Goal: Use online tool/utility

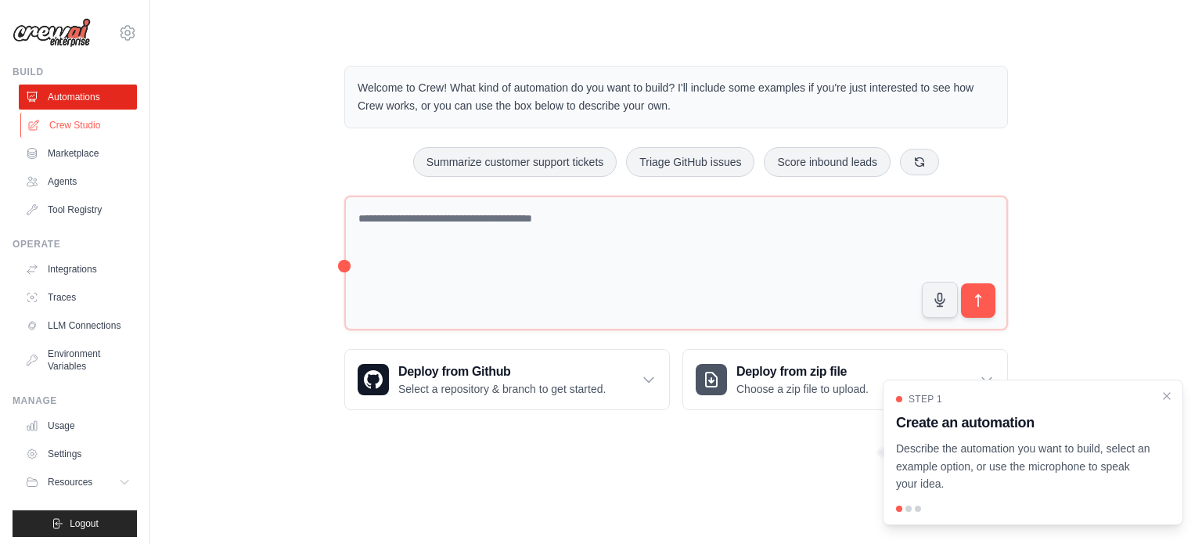
click at [72, 135] on link "Crew Studio" at bounding box center [79, 125] width 118 height 25
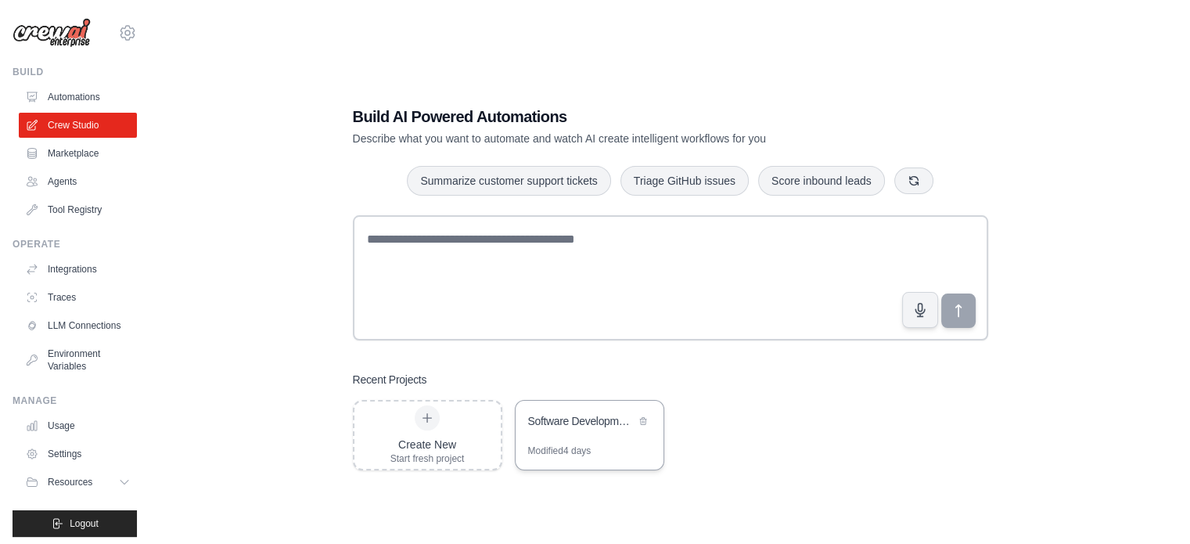
click at [580, 433] on div "Software Development Agency" at bounding box center [590, 423] width 148 height 44
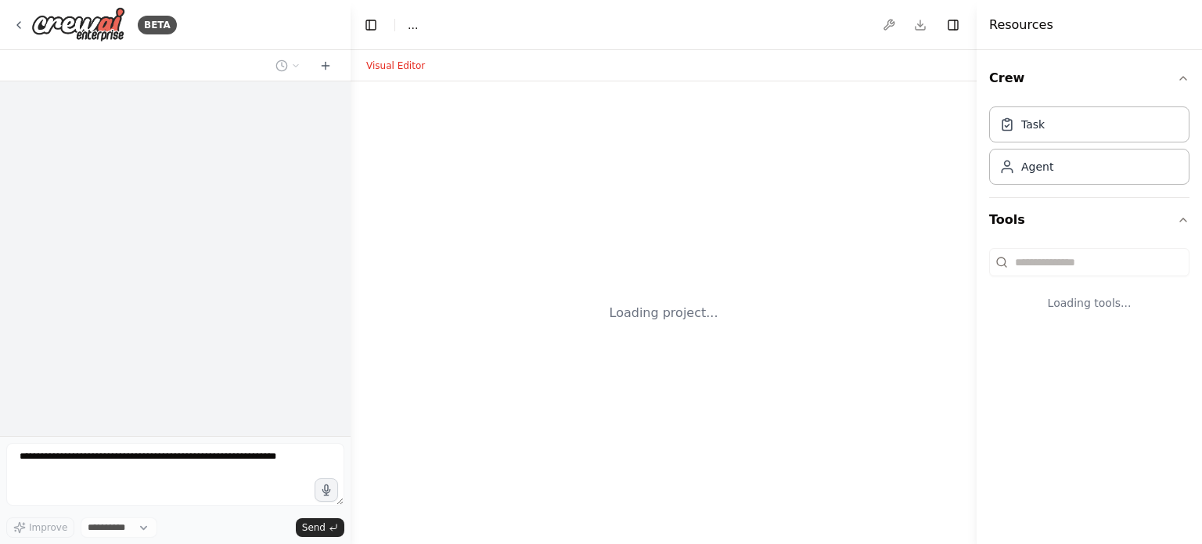
select select "****"
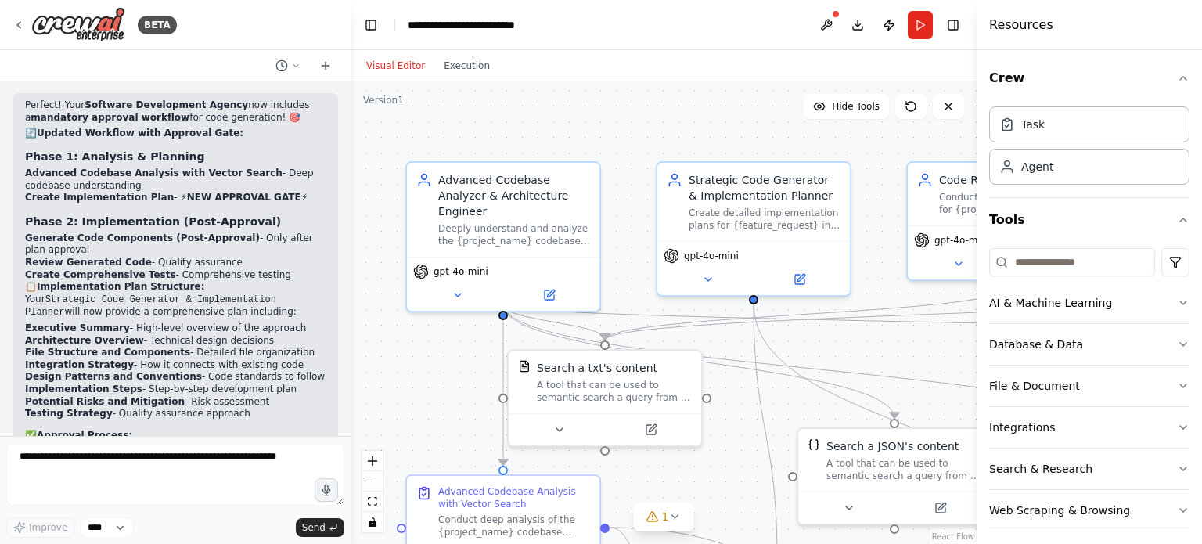
drag, startPoint x: 737, startPoint y: 110, endPoint x: 699, endPoint y: 110, distance: 38.3
click at [711, 111] on div ".deletable-edge-delete-btn { width: 20px; height: 20px; border: 0px solid #ffff…" at bounding box center [663, 312] width 626 height 462
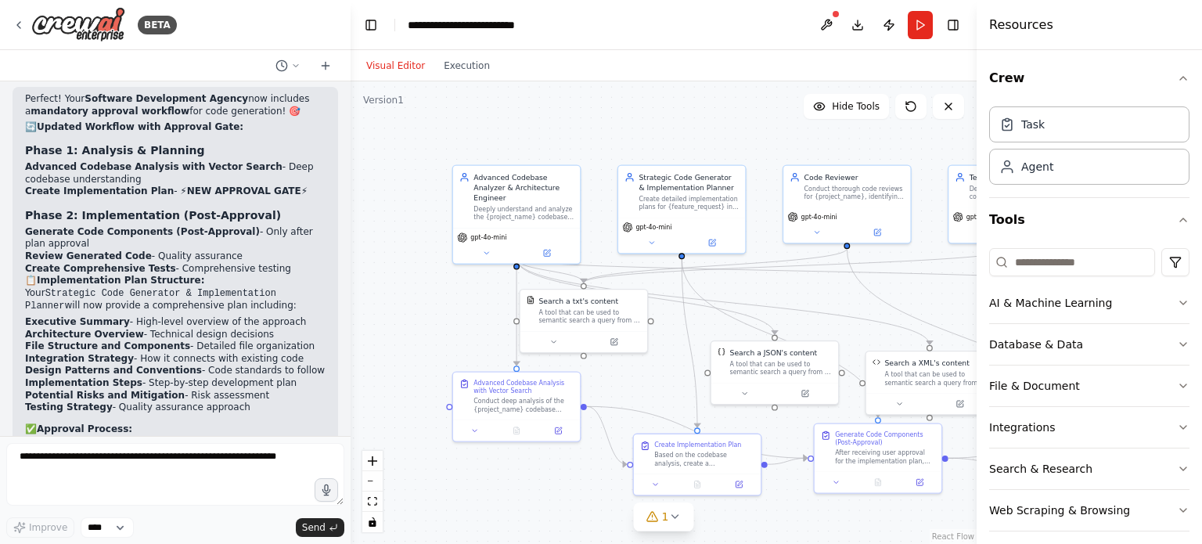
drag, startPoint x: 707, startPoint y: 123, endPoint x: 656, endPoint y: 144, distance: 55.8
click at [656, 144] on div ".deletable-edge-delete-btn { width: 20px; height: 20px; border: 0px solid #ffff…" at bounding box center [663, 312] width 626 height 462
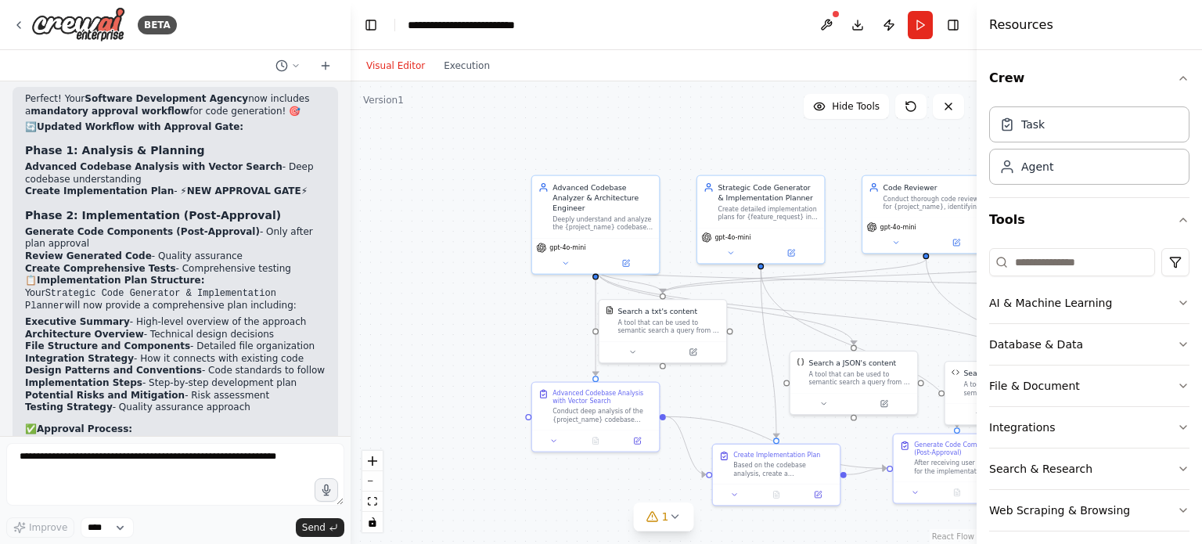
drag, startPoint x: 722, startPoint y: 136, endPoint x: 801, endPoint y: 146, distance: 79.7
click at [801, 146] on div ".deletable-edge-delete-btn { width: 20px; height: 20px; border: 0px solid #ffff…" at bounding box center [663, 312] width 626 height 462
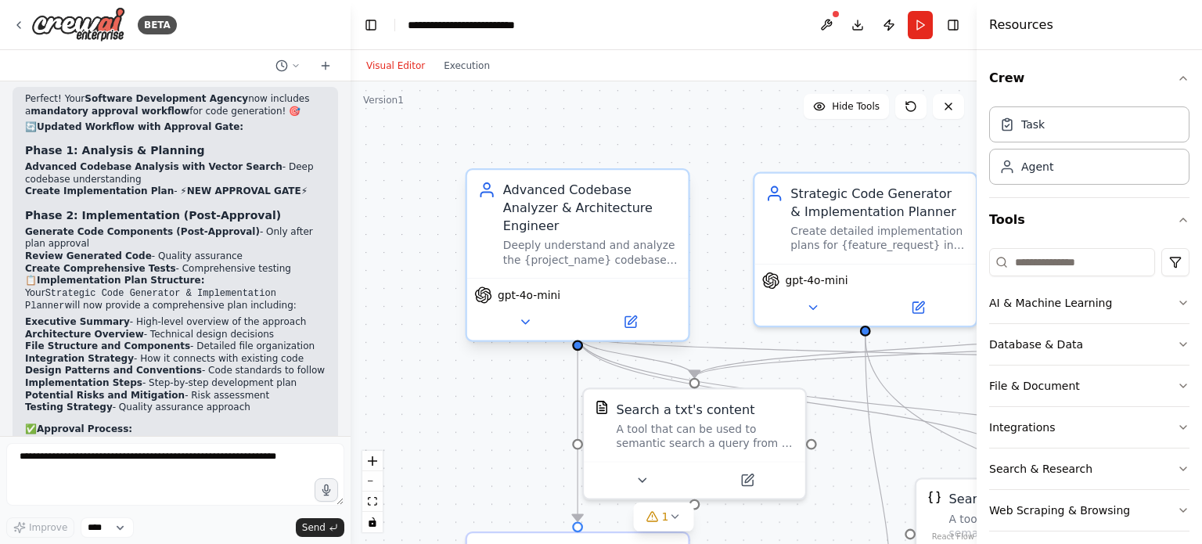
click at [589, 245] on div "Deeply understand and analyze the {project_name} codebase using advanced techni…" at bounding box center [590, 253] width 174 height 29
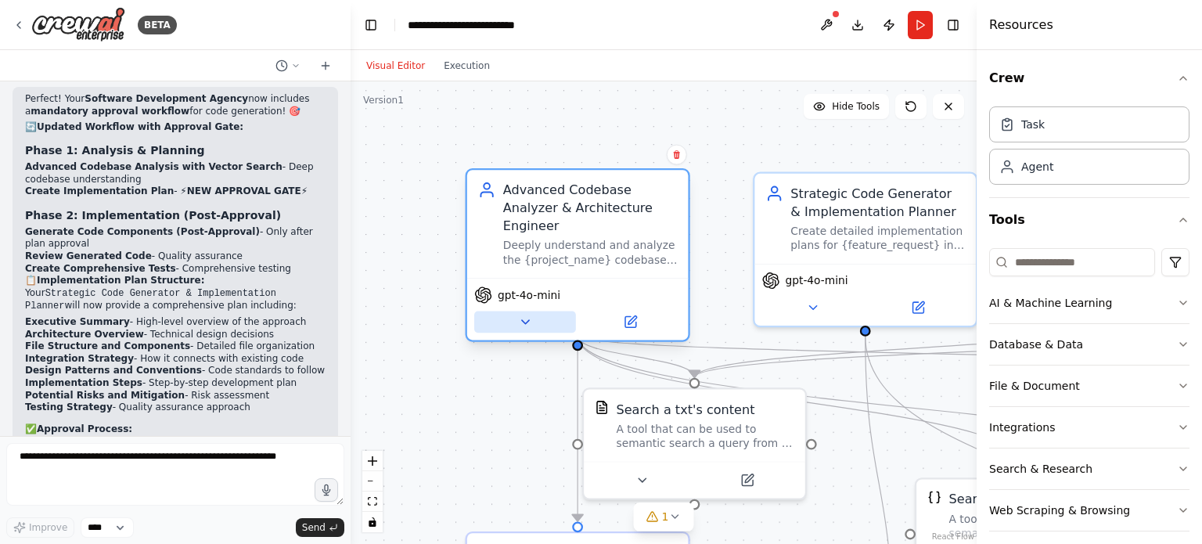
click at [530, 314] on icon at bounding box center [525, 321] width 14 height 14
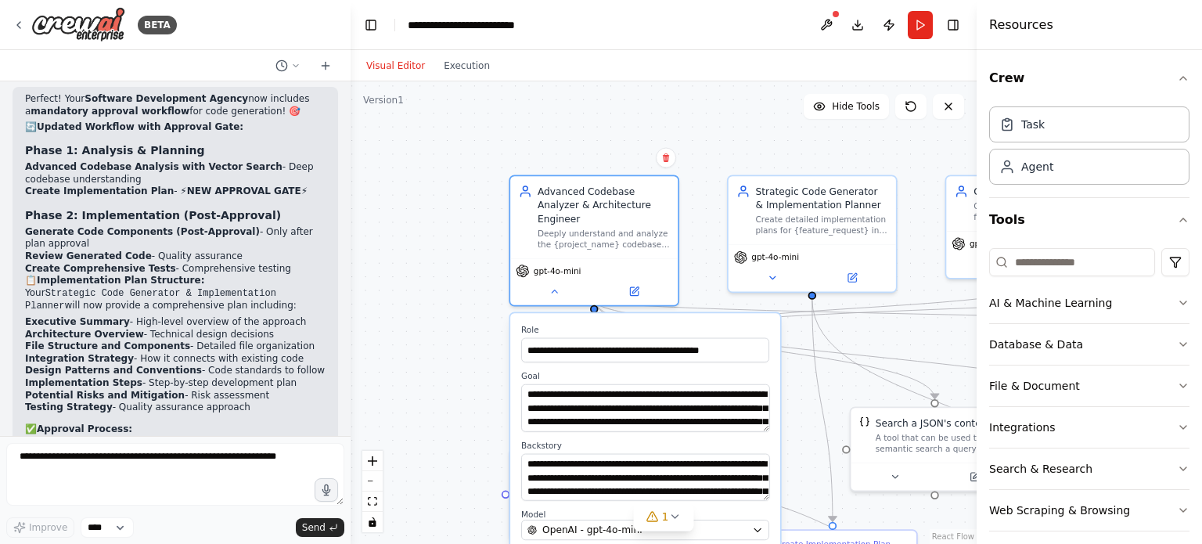
drag, startPoint x: 701, startPoint y: 159, endPoint x: 727, endPoint y: 142, distance: 30.6
click at [727, 142] on div ".deletable-edge-delete-btn { width: 20px; height: 20px; border: 0px solid #ffff…" at bounding box center [663, 312] width 626 height 462
click at [548, 281] on button at bounding box center [554, 288] width 77 height 16
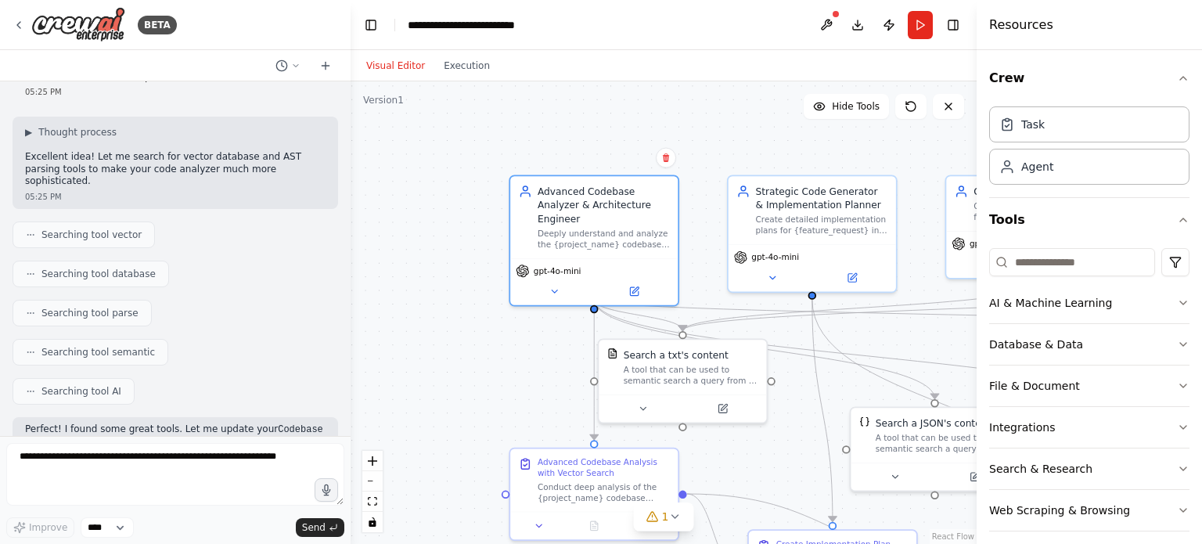
scroll to position [1787, 0]
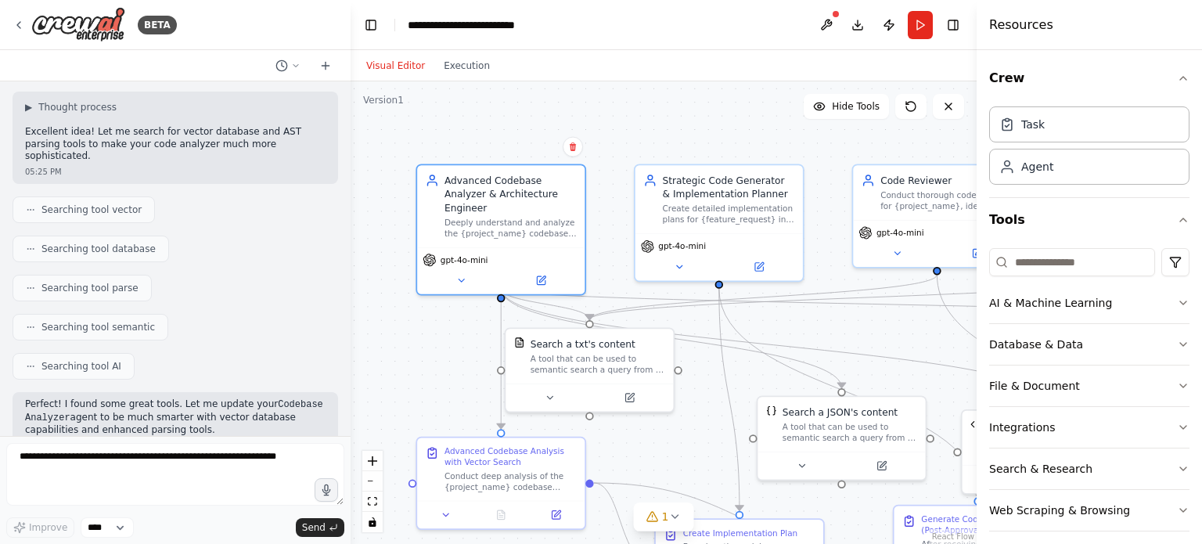
drag, startPoint x: 710, startPoint y: 160, endPoint x: 609, endPoint y: 147, distance: 101.0
click at [609, 147] on div ".deletable-edge-delete-btn { width: 20px; height: 20px; border: 0px solid #ffff…" at bounding box center [663, 312] width 626 height 462
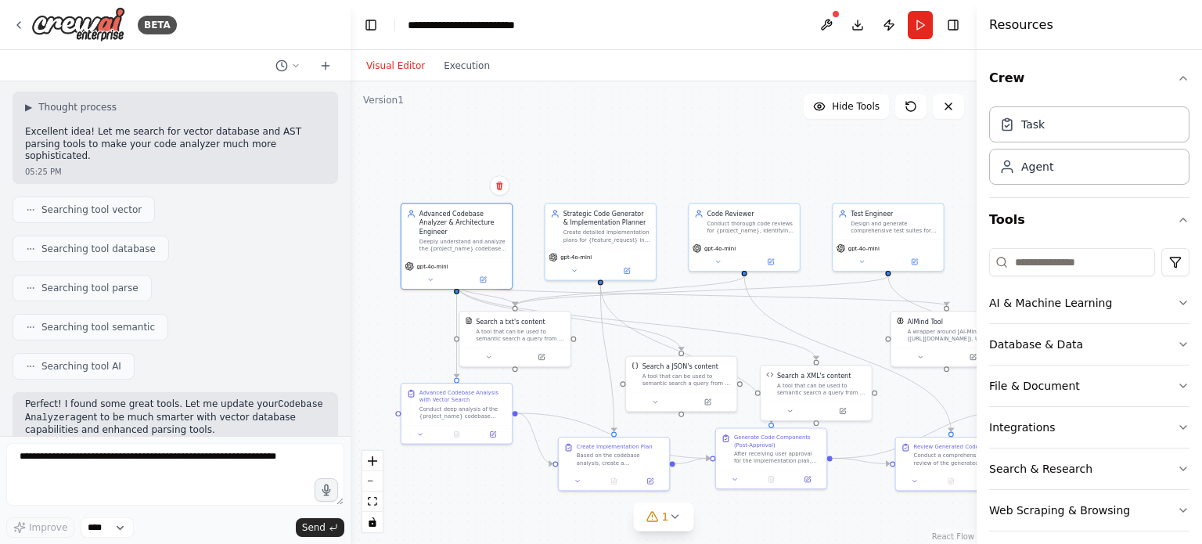
drag, startPoint x: 642, startPoint y: 135, endPoint x: 564, endPoint y: 181, distance: 90.2
click at [564, 181] on div ".deletable-edge-delete-btn { width: 20px; height: 20px; border: 0px solid #ffff…" at bounding box center [663, 312] width 626 height 462
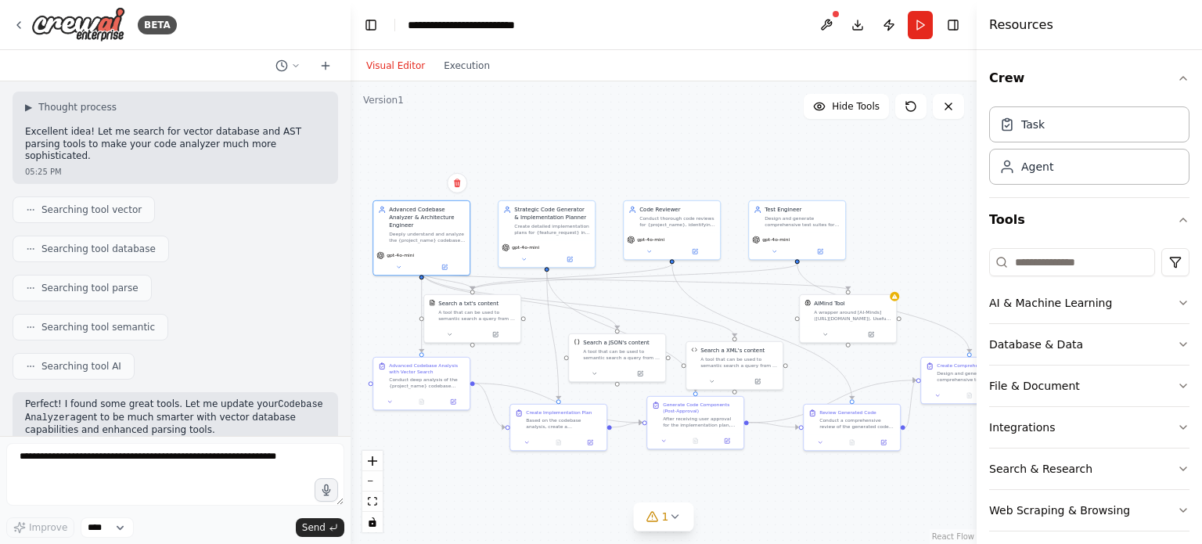
drag, startPoint x: 723, startPoint y: 156, endPoint x: 673, endPoint y: 156, distance: 50.1
click at [673, 156] on div ".deletable-edge-delete-btn { width: 20px; height: 20px; border: 0px solid #ffff…" at bounding box center [663, 312] width 626 height 462
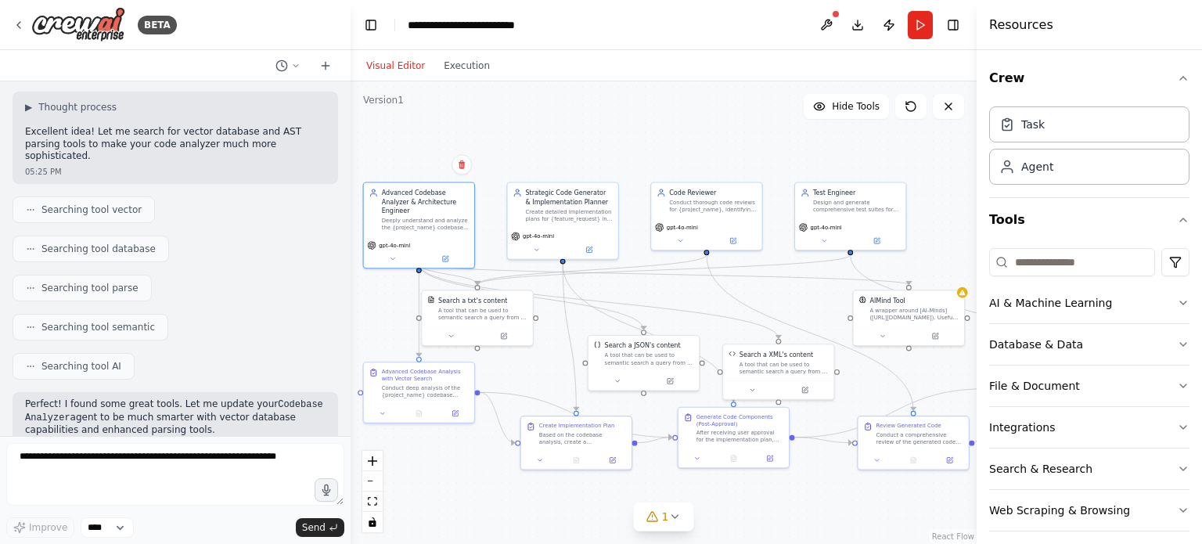
drag, startPoint x: 622, startPoint y: 328, endPoint x: 640, endPoint y: 293, distance: 38.8
click at [638, 297] on div ".deletable-edge-delete-btn { width: 20px; height: 20px; border: 0px solid #ffff…" at bounding box center [663, 312] width 626 height 462
